Goal: Register for event/course

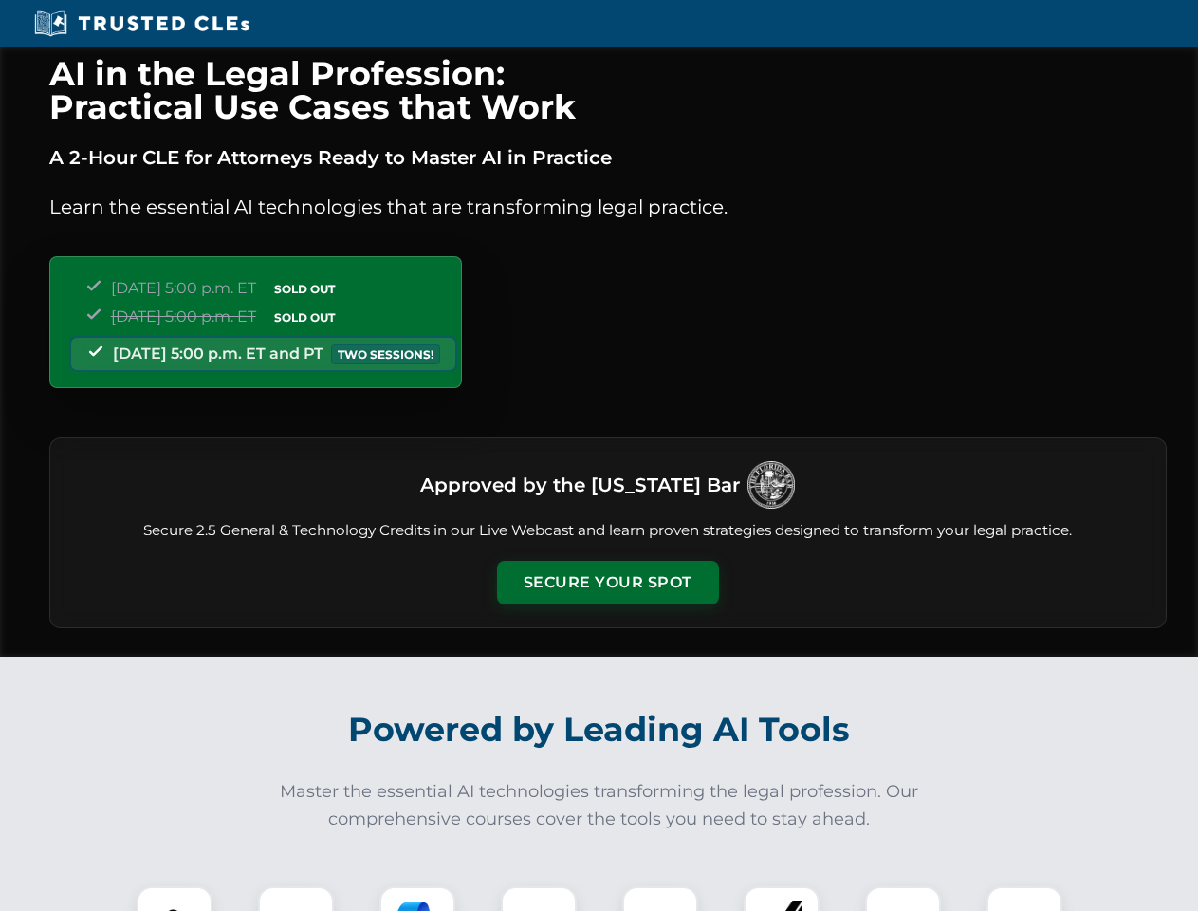
click at [607, 583] on button "Secure Your Spot" at bounding box center [608, 583] width 222 height 44
click at [175, 898] on img at bounding box center [174, 924] width 55 height 55
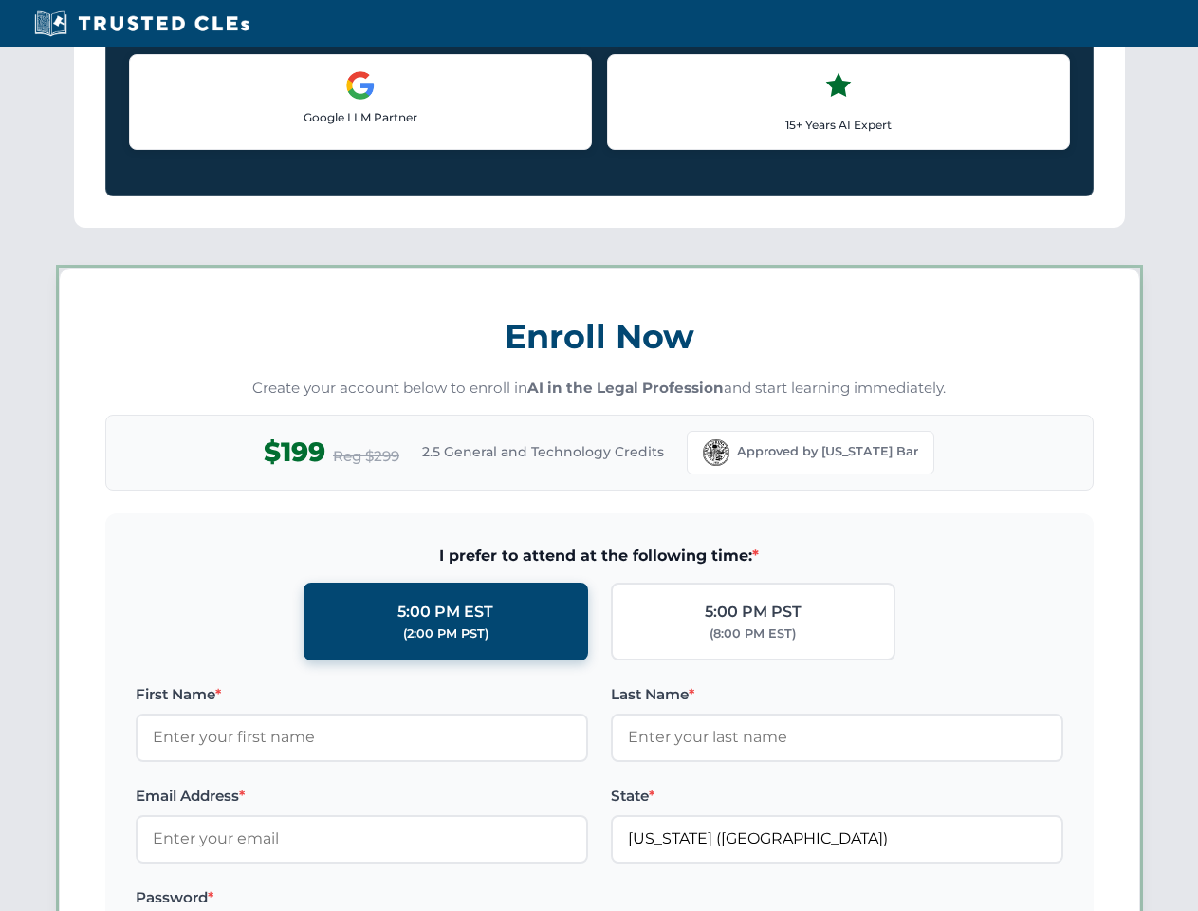
click at [417, 898] on label "Password *" at bounding box center [362, 897] width 453 height 23
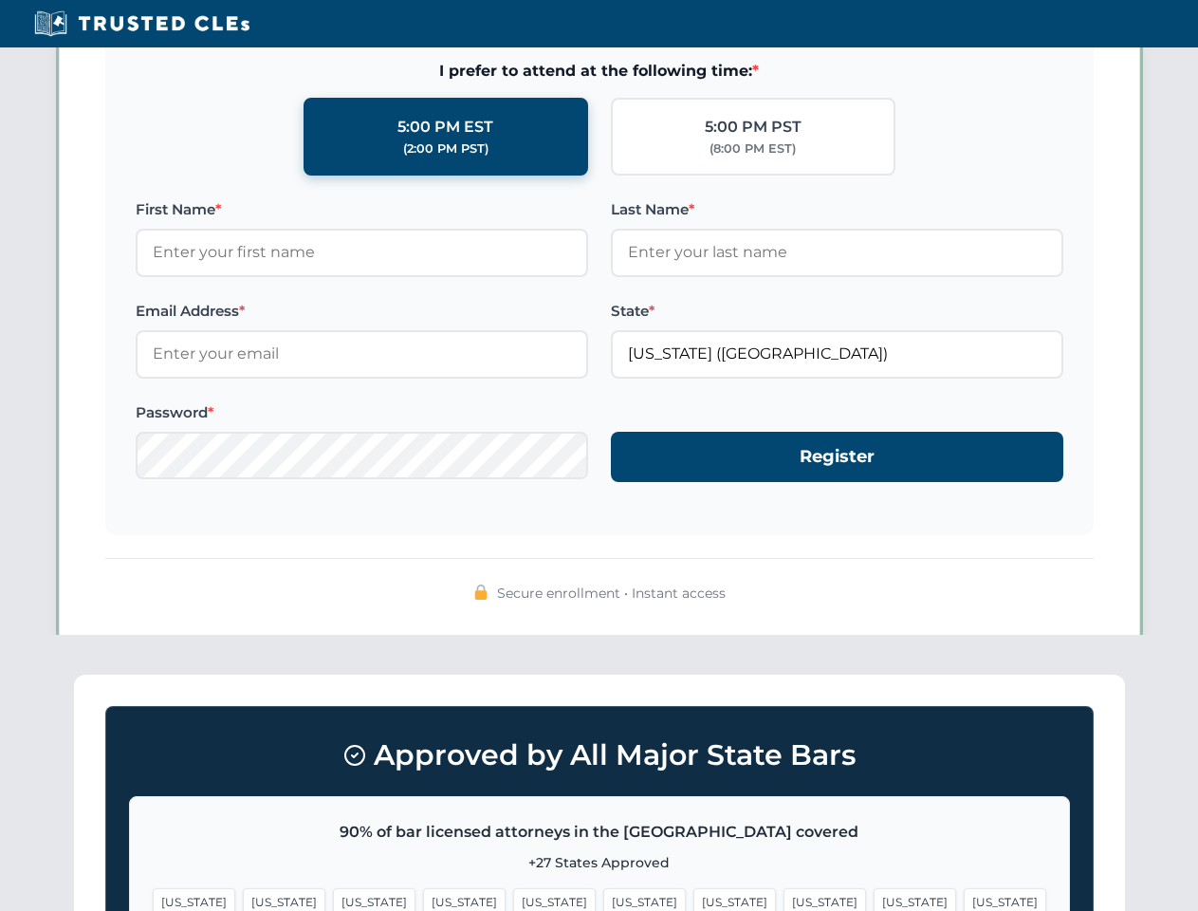
click at [874, 898] on span "[US_STATE]" at bounding box center [915, 902] width 83 height 28
